Goal: Task Accomplishment & Management: Complete application form

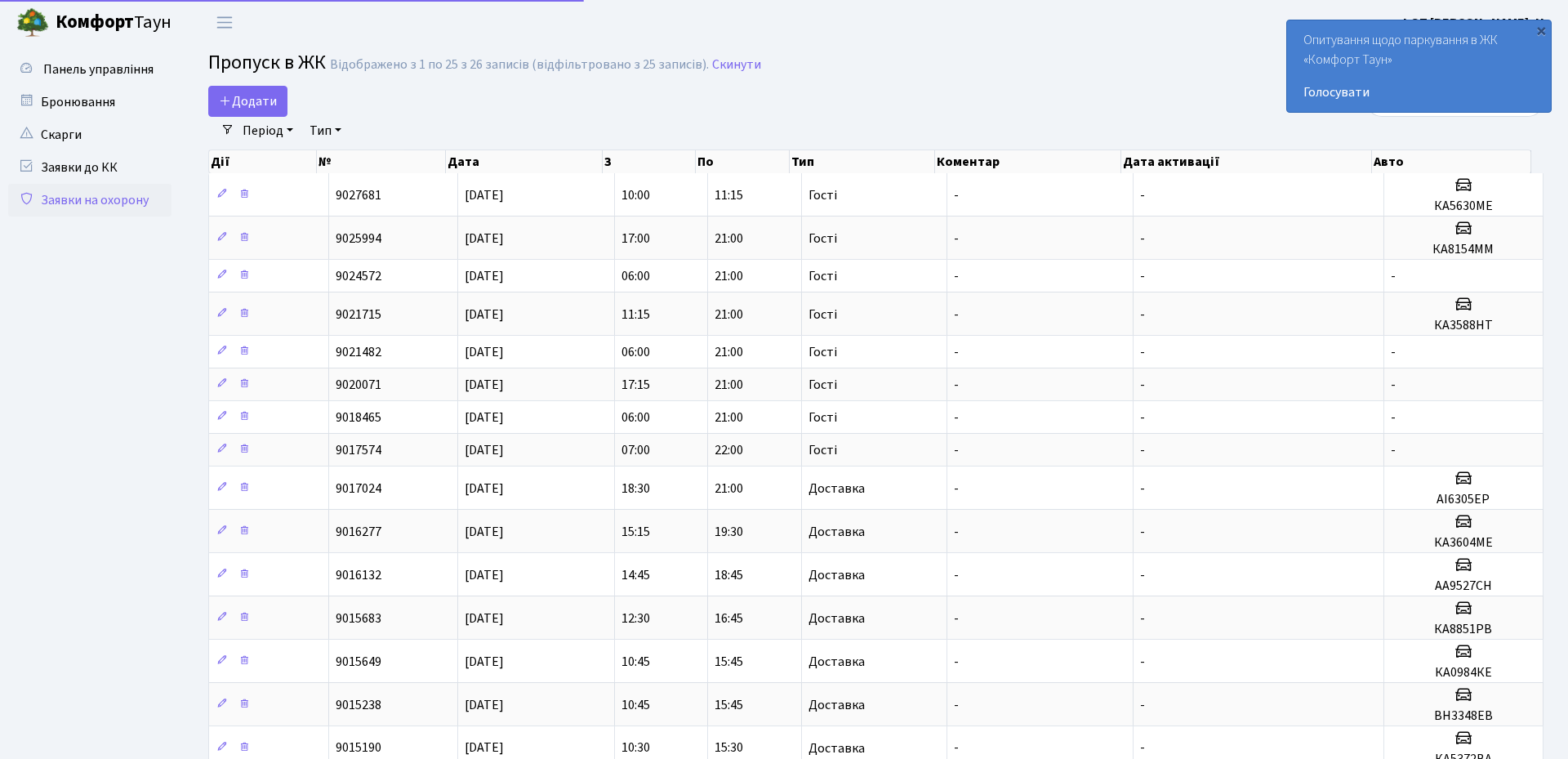
select select "25"
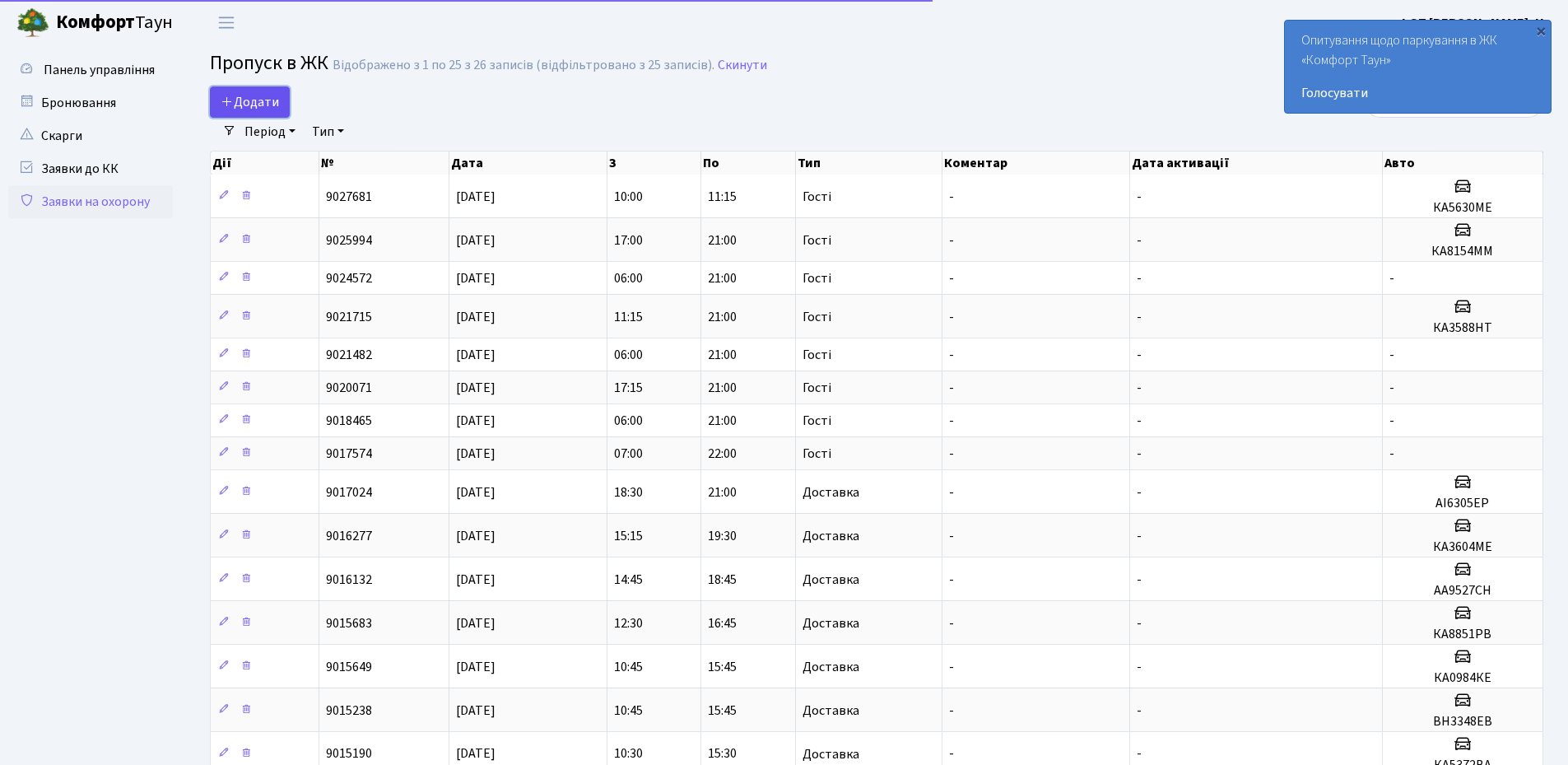
click at [247, 92] on link "Додати" at bounding box center [249, 102] width 80 height 31
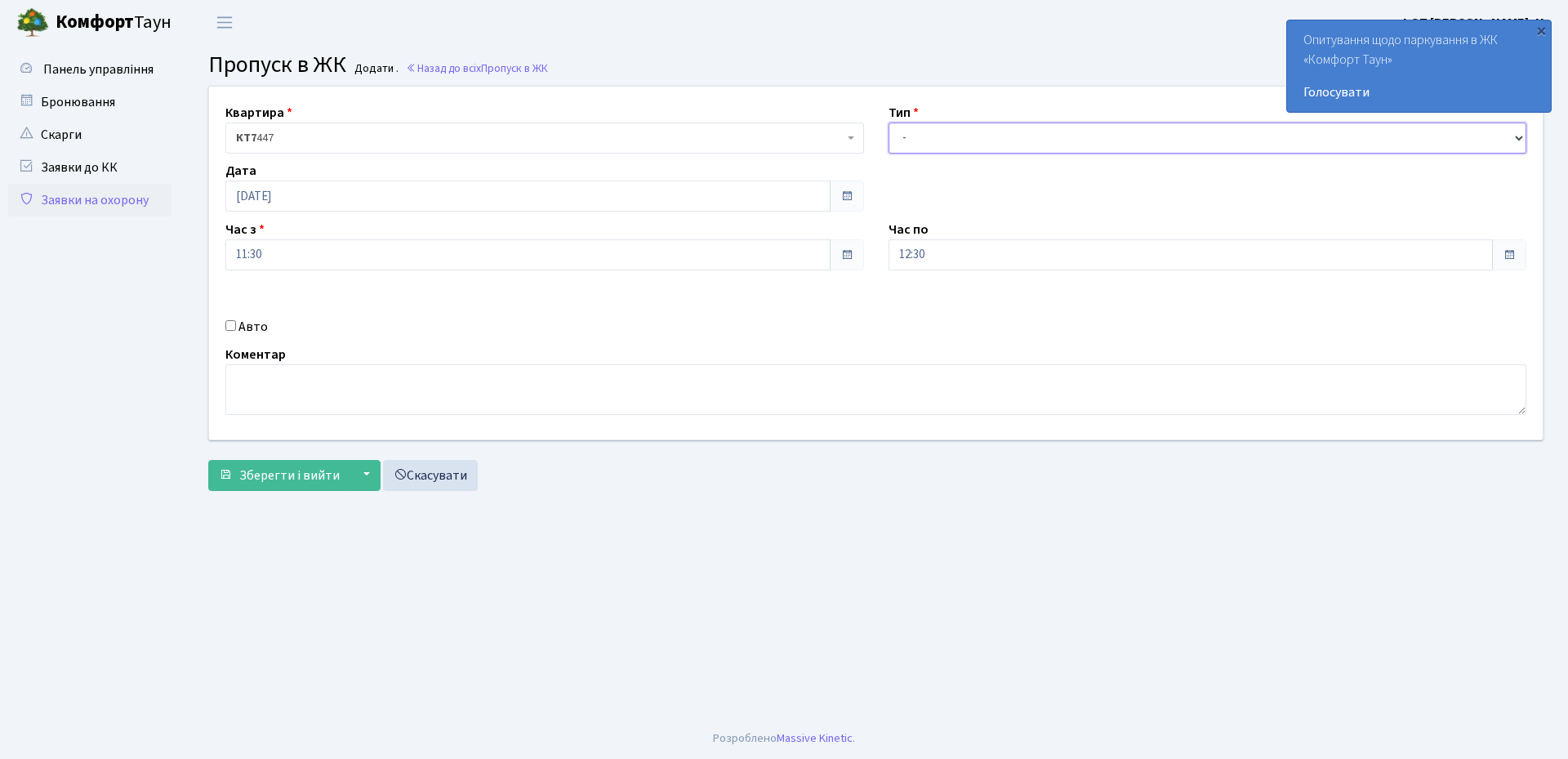
click at [958, 150] on select "- Доставка Таксі Гості Сервіс" at bounding box center [1208, 138] width 639 height 31
select select "1"
click at [889, 123] on select "- Доставка Таксі Гості Сервіс" at bounding box center [1208, 138] width 639 height 31
click at [227, 325] on input "Авто" at bounding box center [230, 325] width 11 height 11
checkbox input "true"
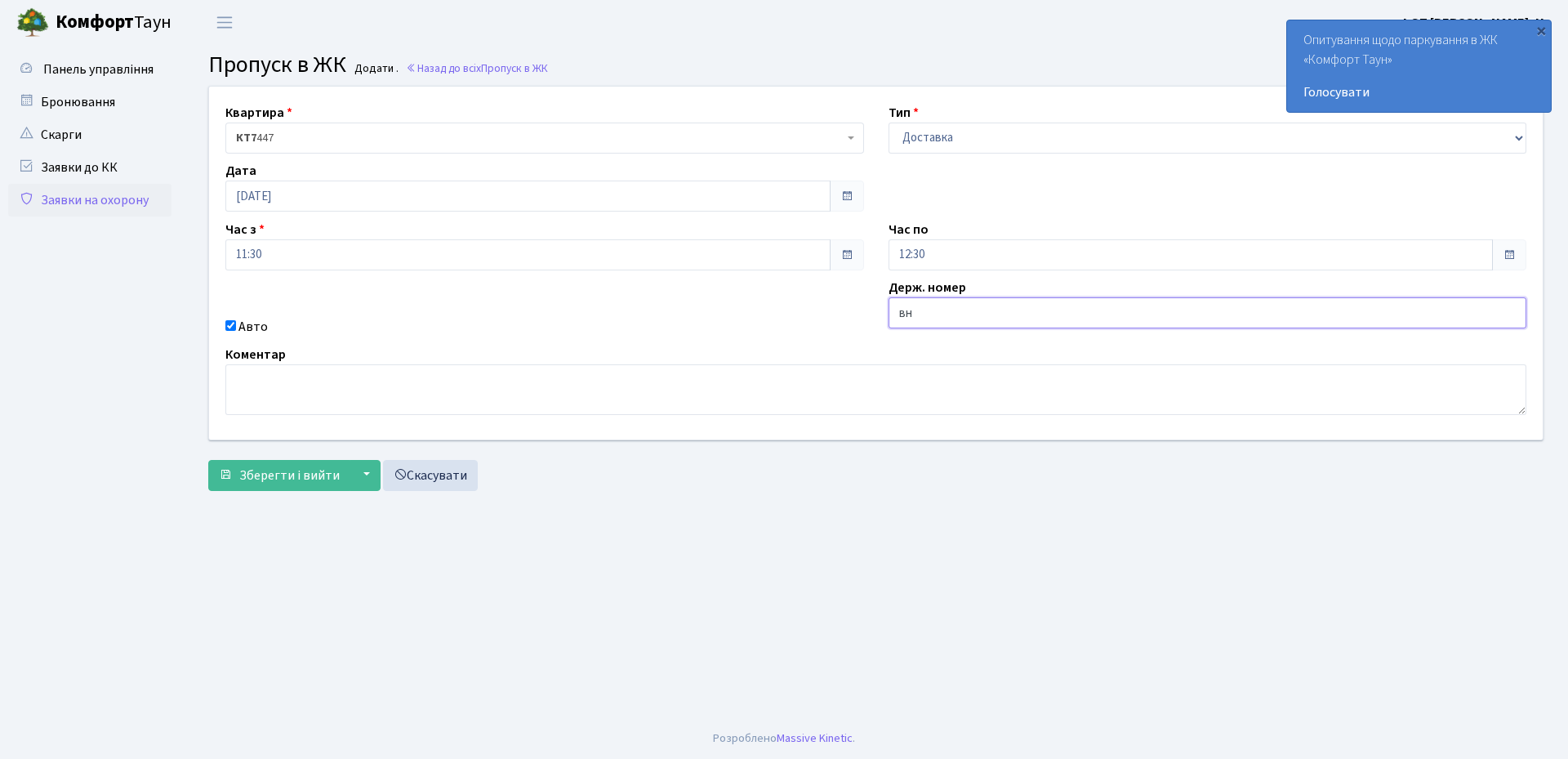
type input "ВН3348ЕВ"
click at [256, 478] on span "Зберегти і вийти" at bounding box center [290, 475] width 101 height 18
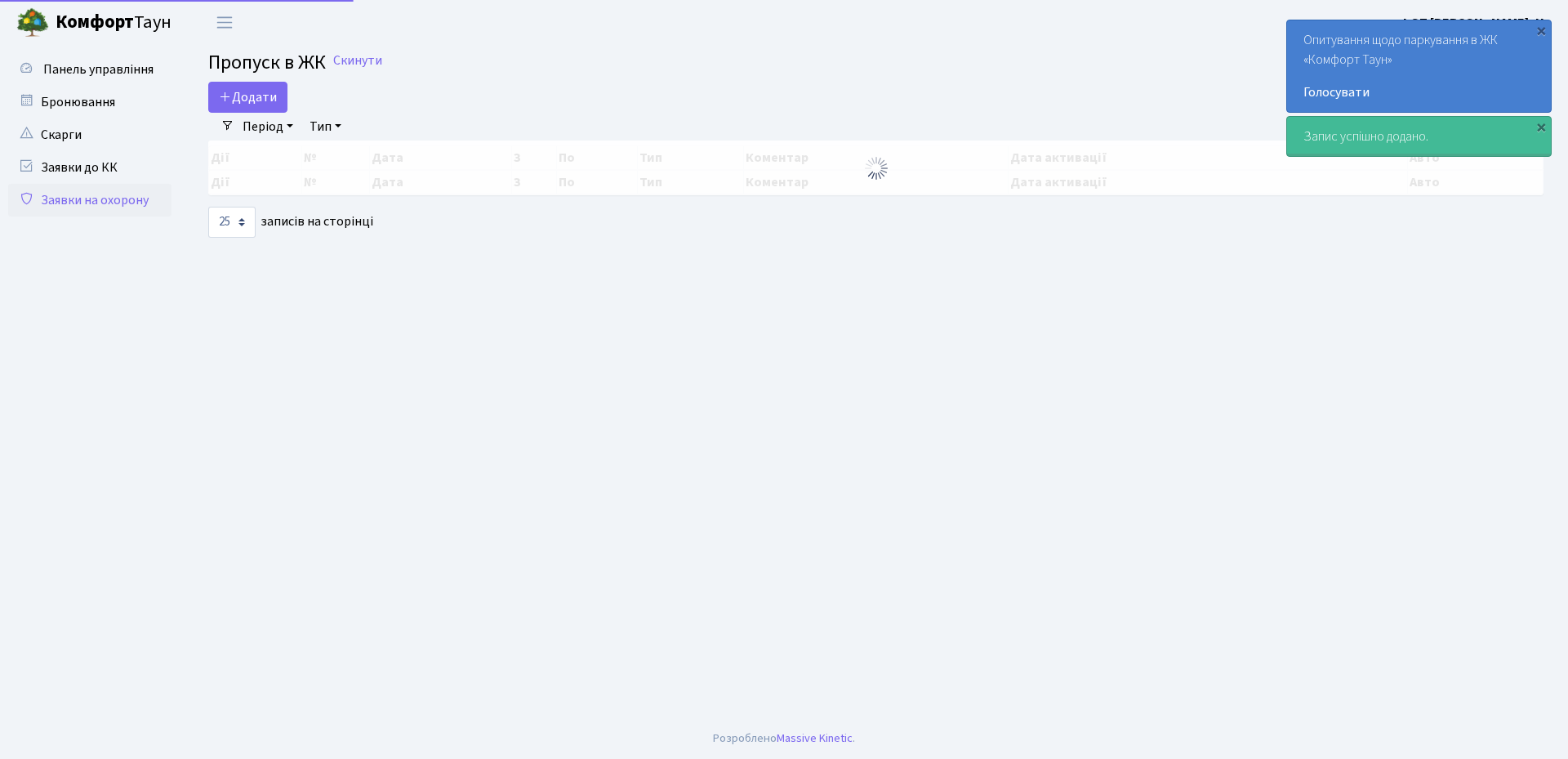
select select "25"
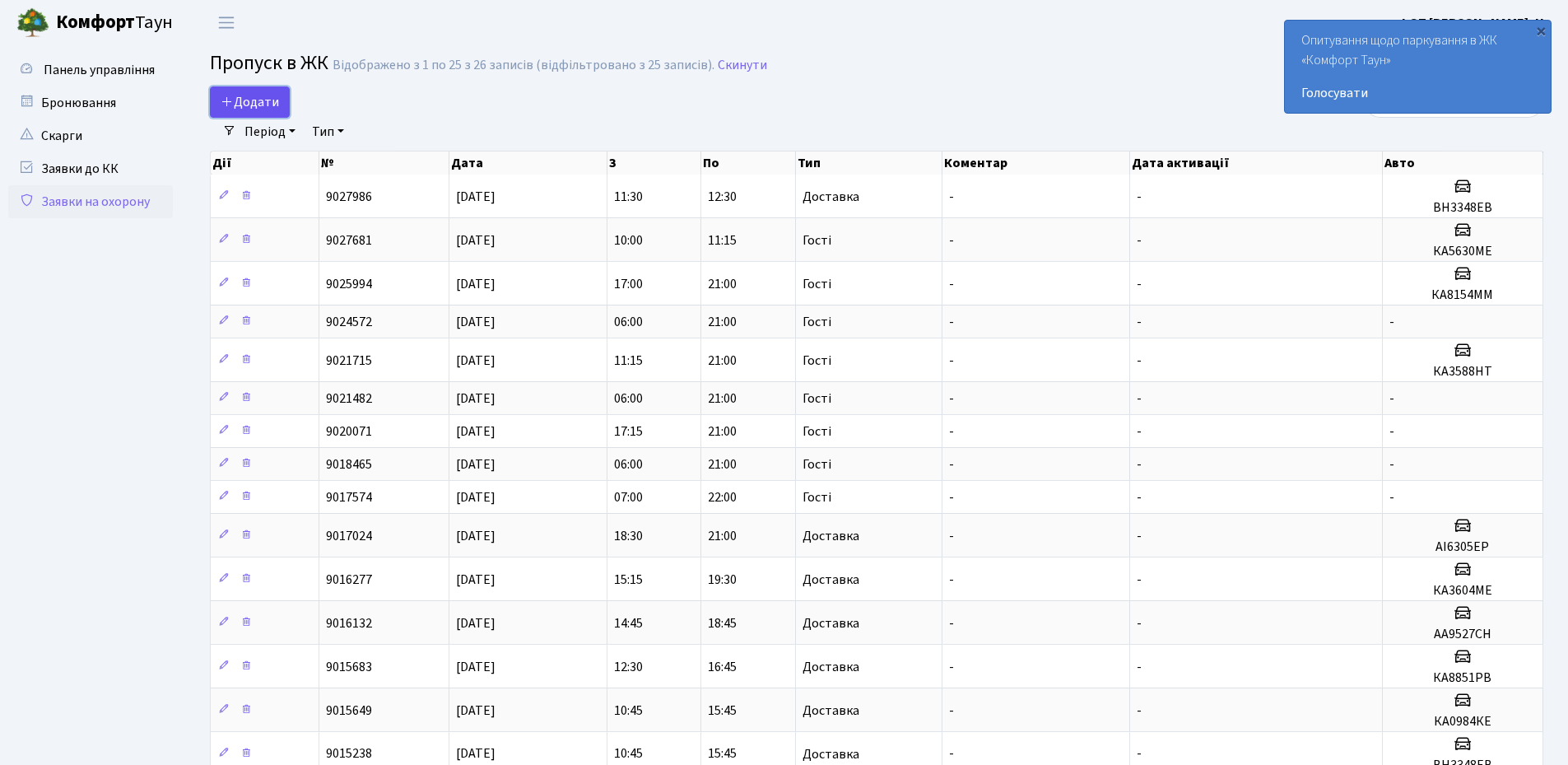
click at [232, 97] on icon at bounding box center [227, 102] width 14 height 14
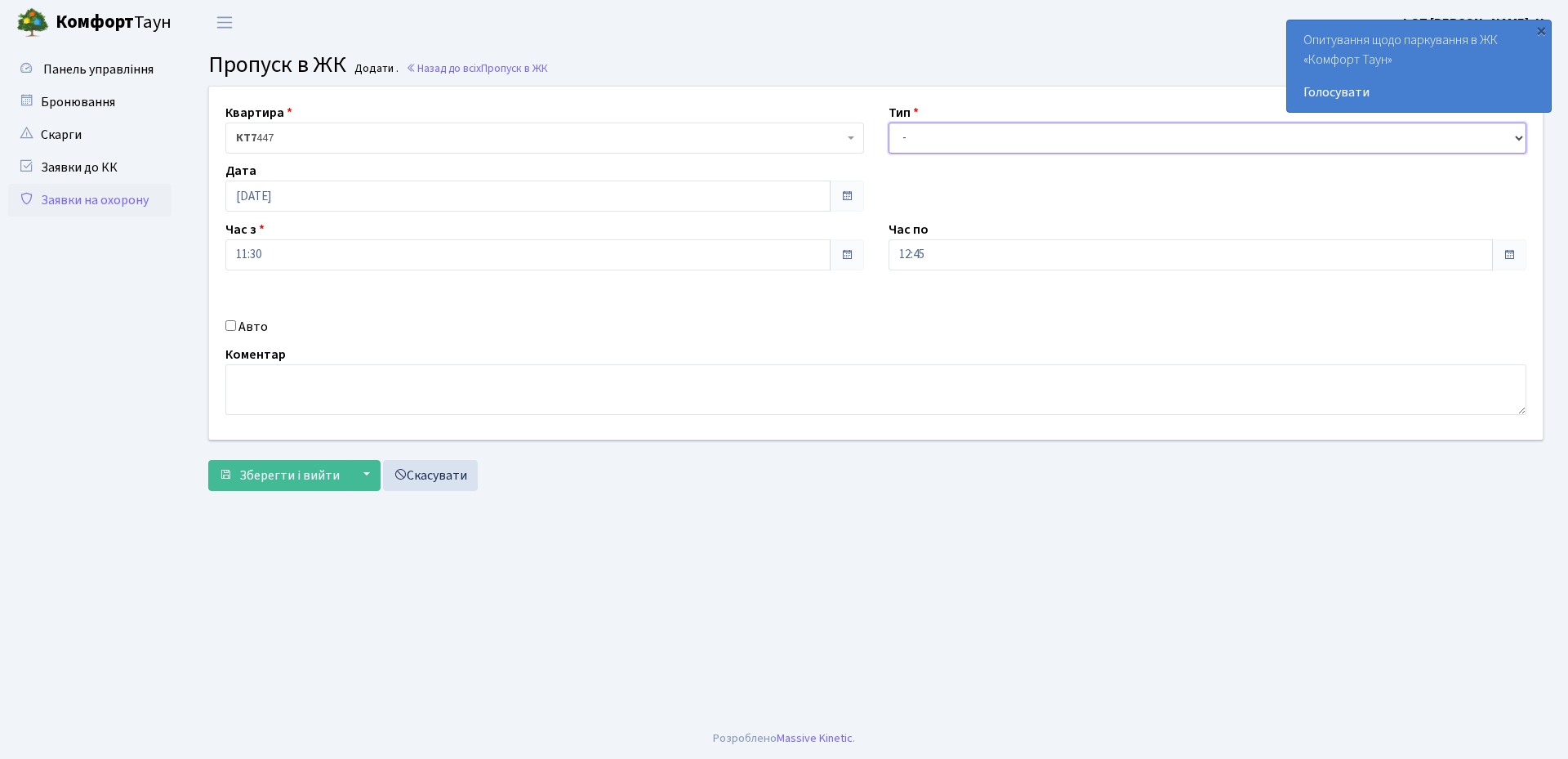
click at [952, 136] on select "- Доставка Таксі Гості Сервіс" at bounding box center [1208, 138] width 639 height 31
select select "3"
click at [889, 123] on select "- Доставка Таксі Гості Сервіс" at bounding box center [1208, 138] width 639 height 31
click at [306, 190] on input "[DATE]" at bounding box center [527, 196] width 605 height 31
click at [289, 405] on td "1" at bounding box center [291, 401] width 25 height 25
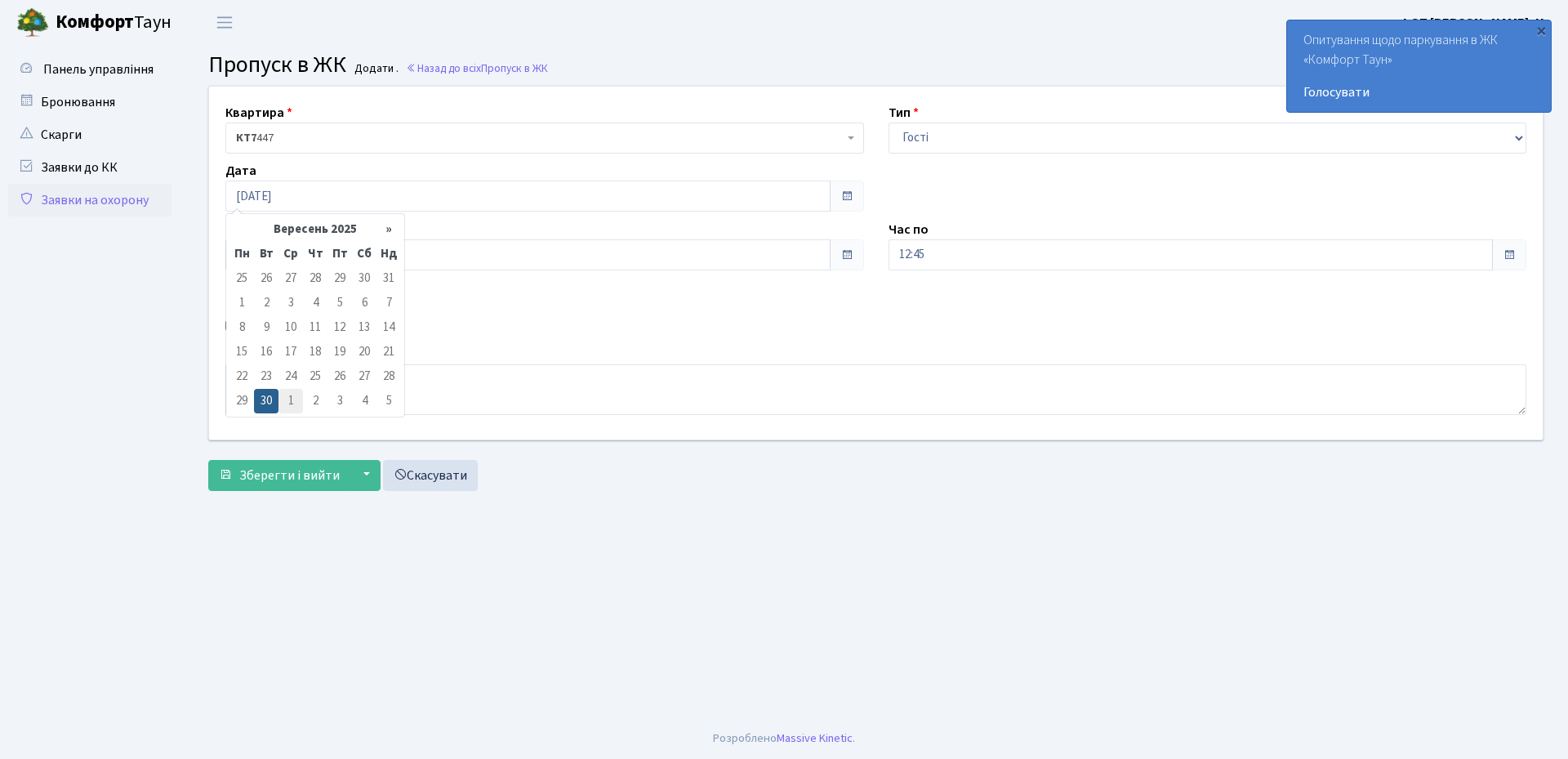
type input "01.10.2025"
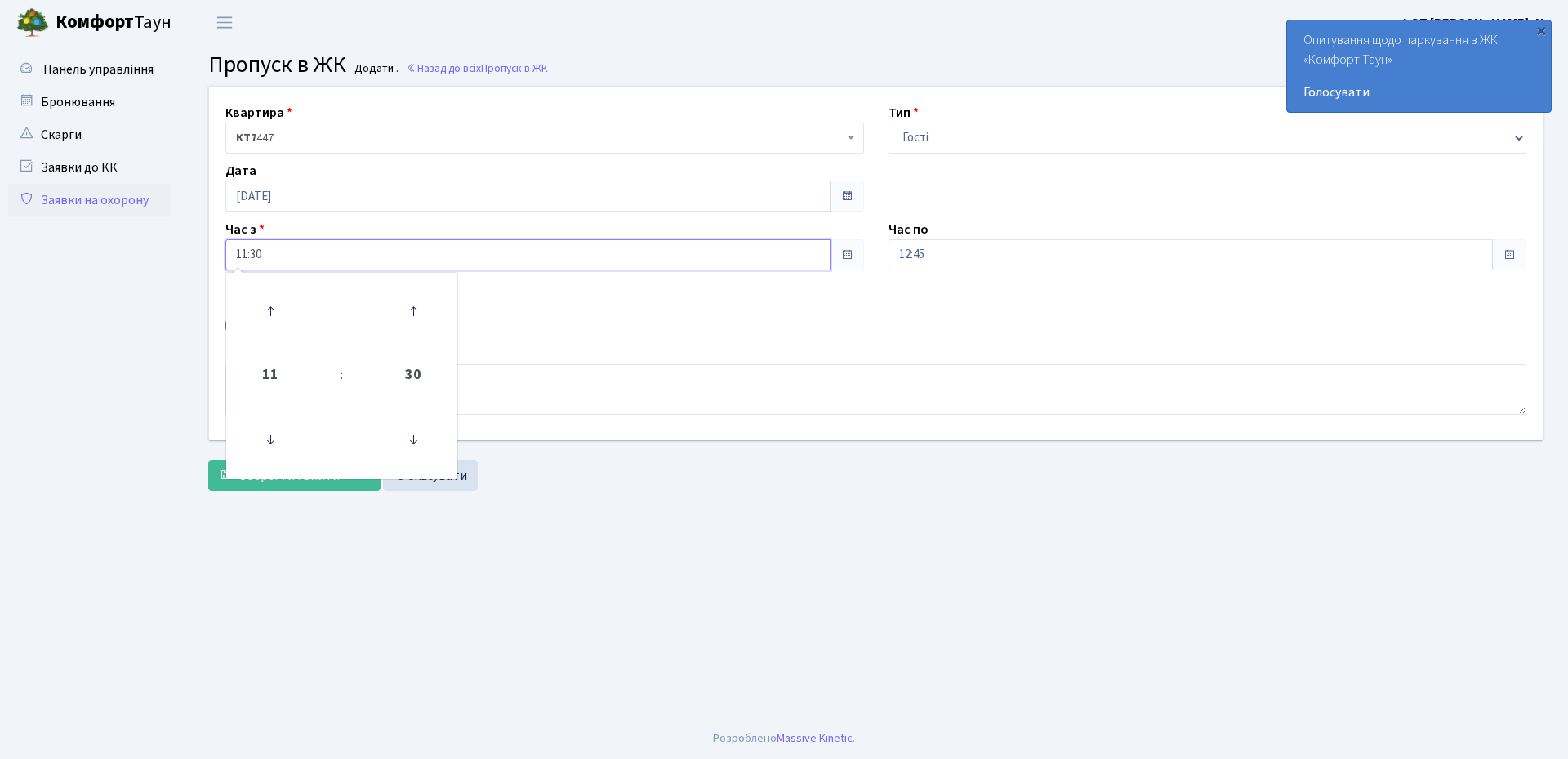
click at [328, 249] on input "11:30" at bounding box center [527, 255] width 605 height 31
click at [268, 441] on icon at bounding box center [270, 439] width 44 height 44
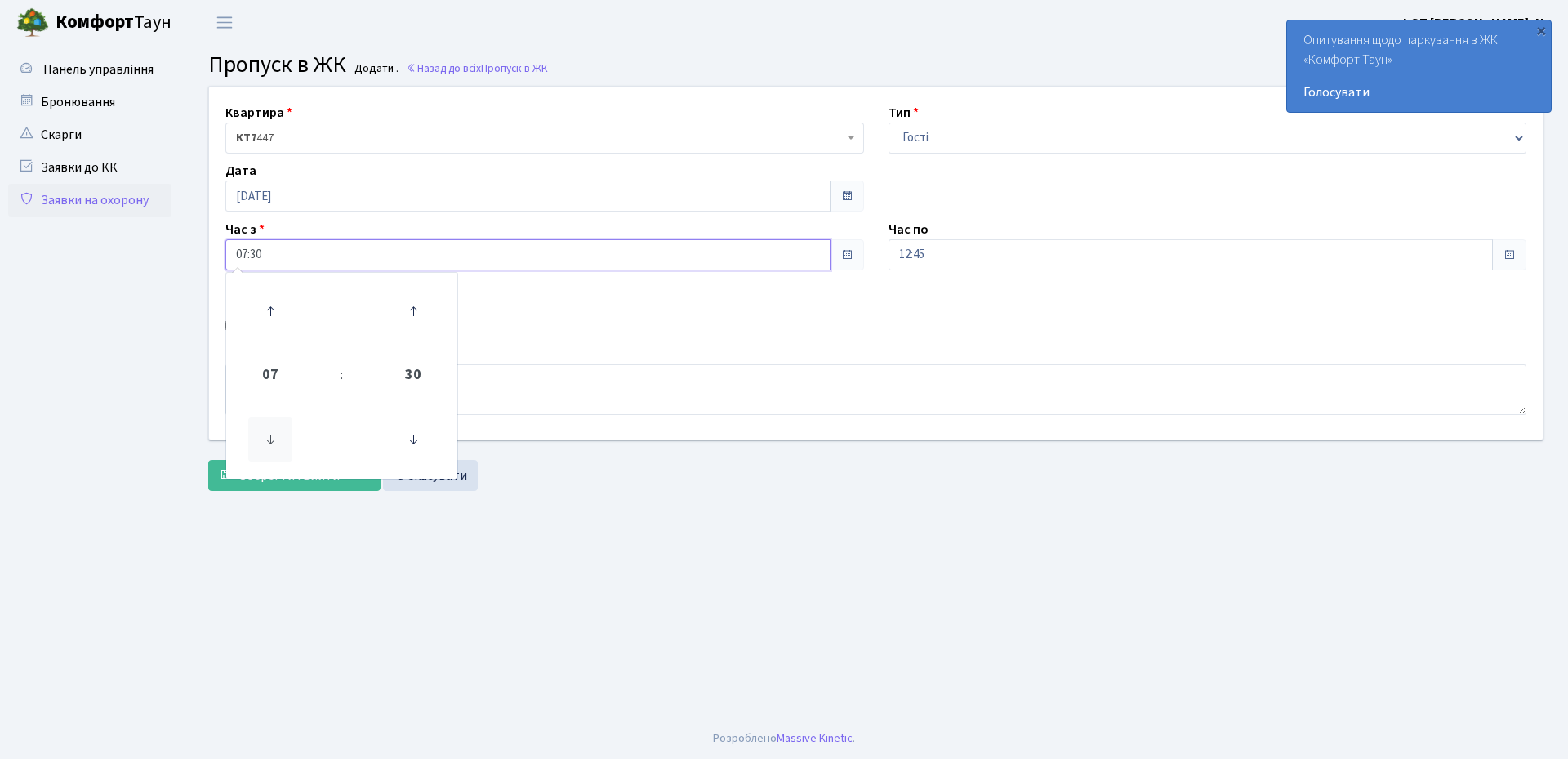
click at [268, 441] on icon at bounding box center [270, 439] width 44 height 44
click at [421, 443] on icon at bounding box center [413, 439] width 44 height 44
type input "06:00"
click at [686, 321] on div "Авто" at bounding box center [545, 326] width 664 height 19
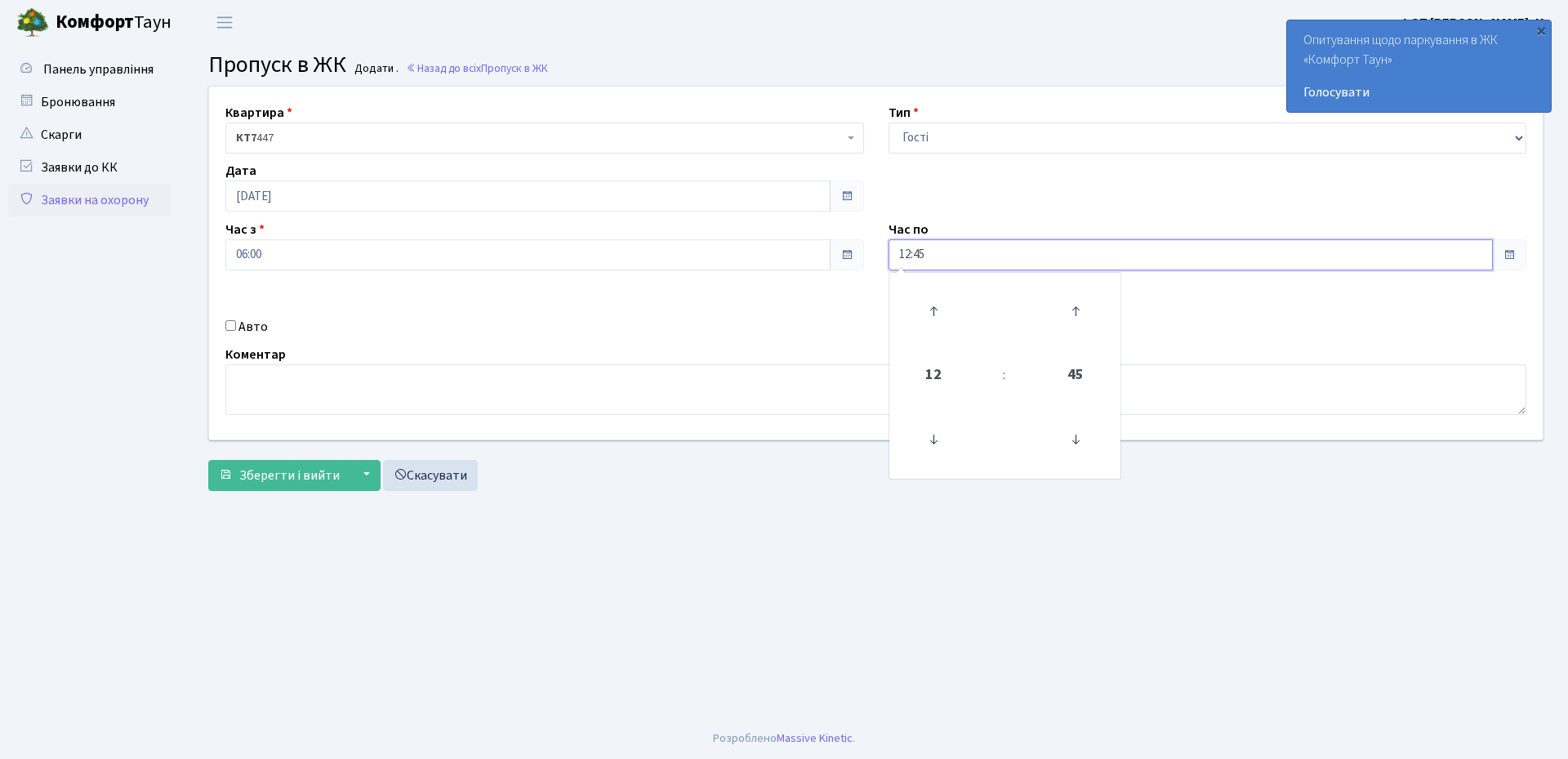
click at [940, 258] on input "12:45" at bounding box center [1191, 255] width 605 height 31
click at [927, 313] on icon at bounding box center [933, 311] width 44 height 44
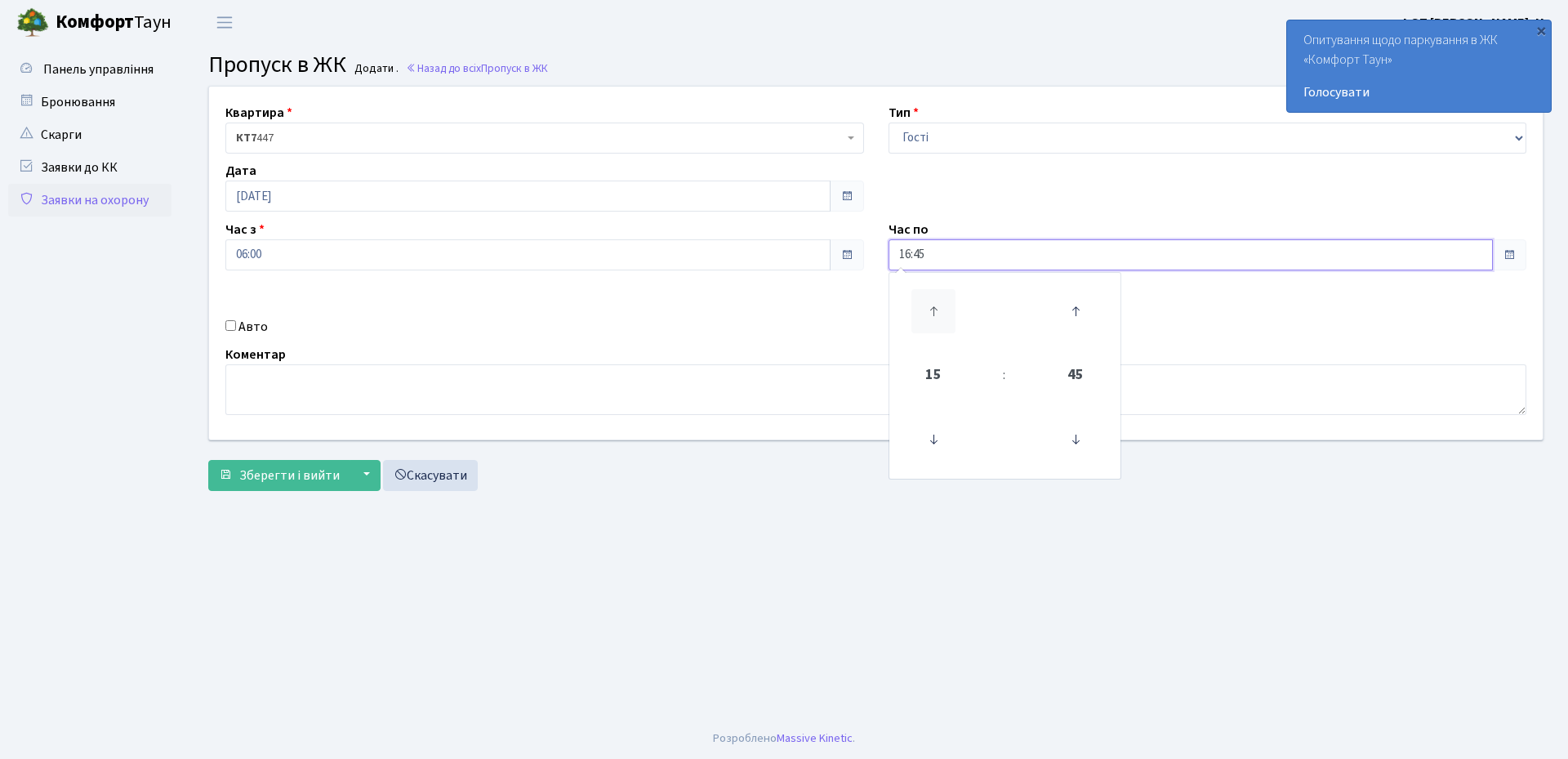
click at [927, 313] on icon at bounding box center [933, 311] width 44 height 44
type input "20:45"
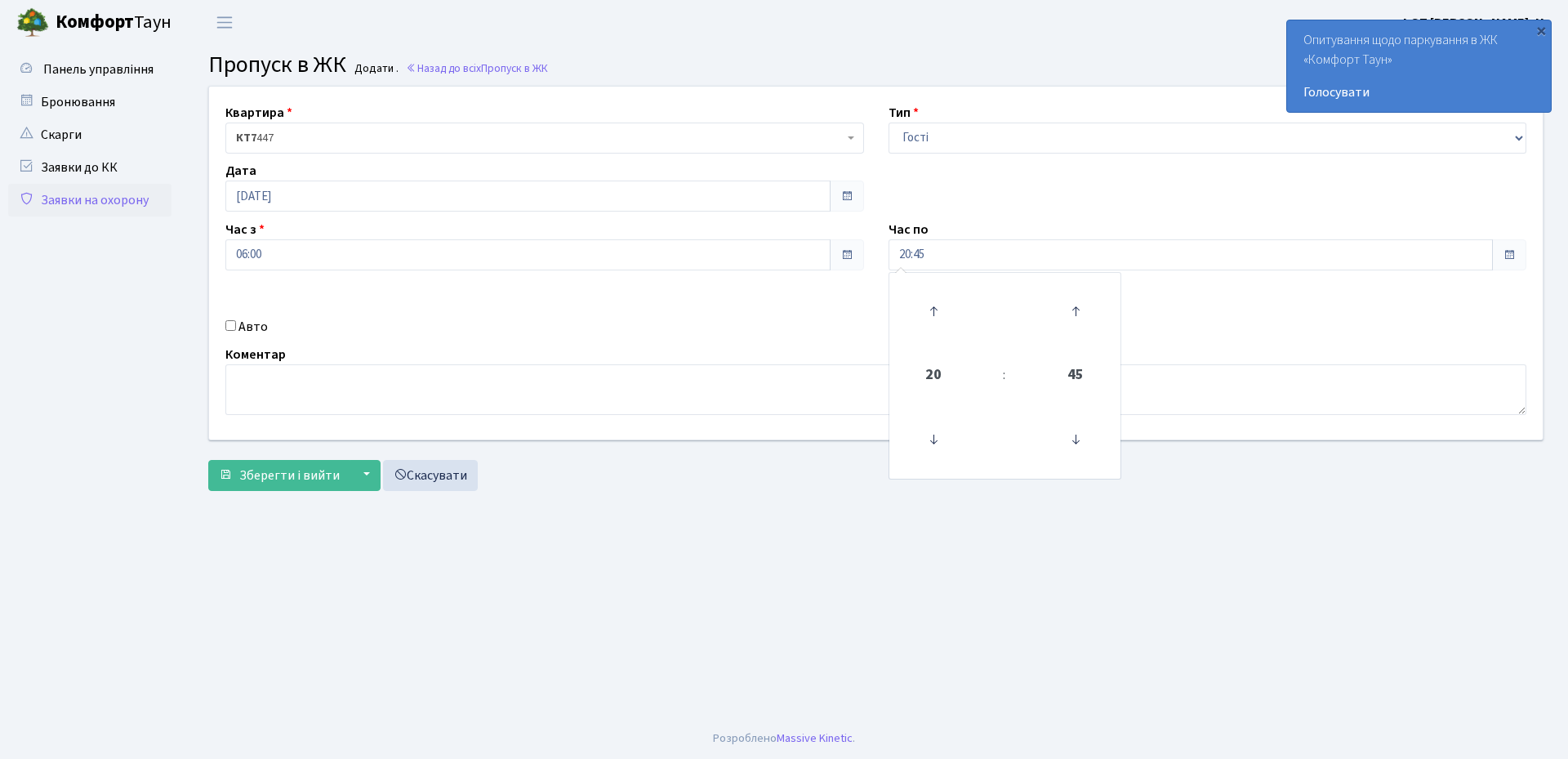
click at [671, 362] on div "Коментар" at bounding box center [876, 379] width 1325 height 70
click at [249, 477] on span "Зберегти і вийти" at bounding box center [290, 475] width 101 height 18
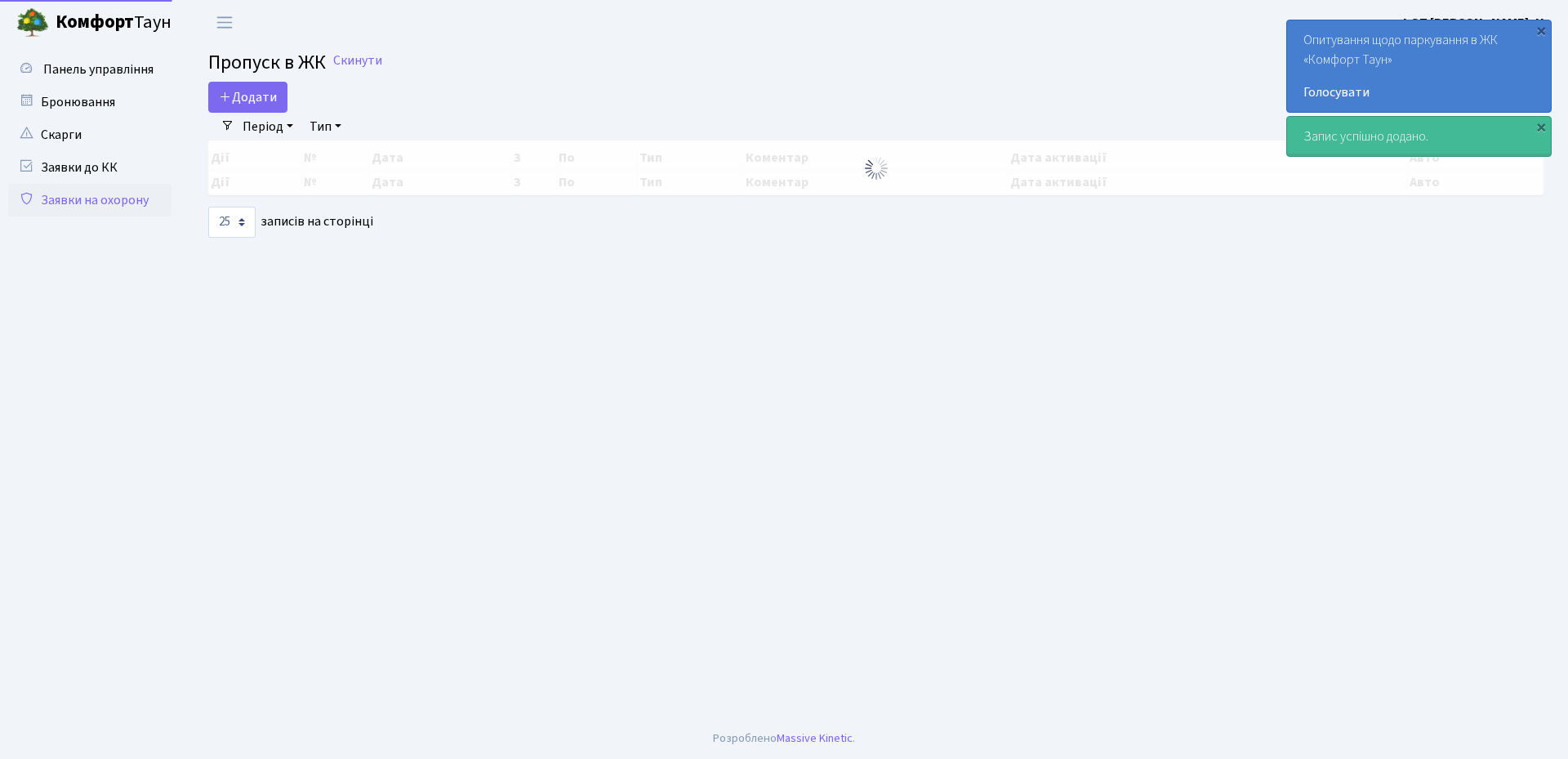
select select "25"
